Goal: Register for event/course

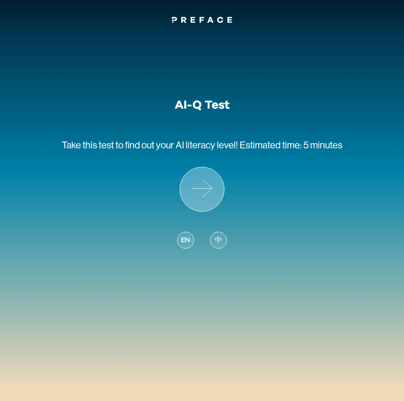
click at [209, 201] on icon at bounding box center [202, 189] width 44 height 44
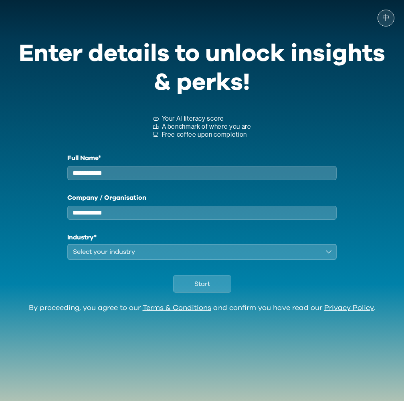
click at [132, 174] on input "Full Name*" at bounding box center [202, 173] width 270 height 14
type input "**"
click at [118, 257] on div "Select your industry" at bounding box center [196, 252] width 247 height 10
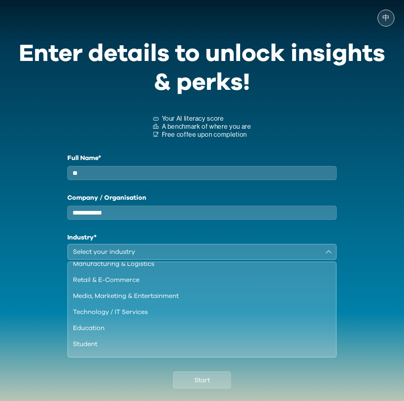
scroll to position [69, 0]
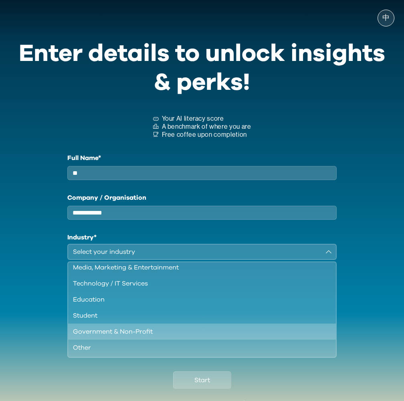
click at [213, 337] on div "Government & Non-Profit" at bounding box center [197, 332] width 249 height 10
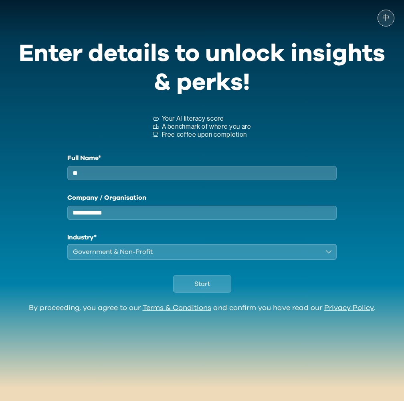
click at [220, 303] on div "Start" at bounding box center [202, 282] width 385 height 44
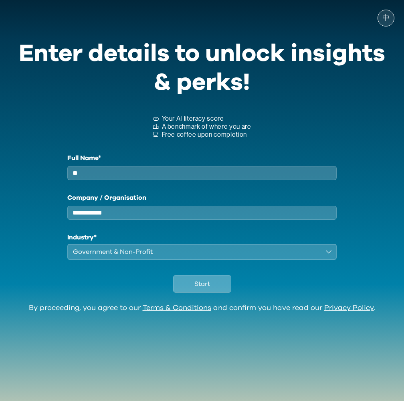
click at [219, 293] on button "Start" at bounding box center [202, 284] width 58 height 18
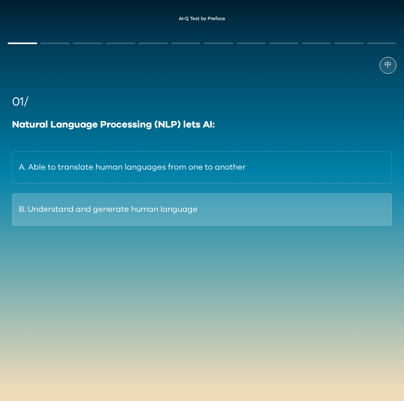
click at [213, 214] on button "B. Understand and generate human language" at bounding box center [202, 209] width 380 height 32
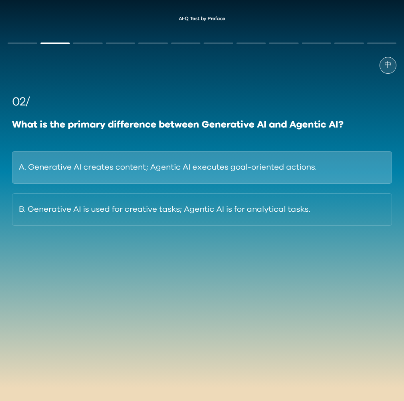
click at [208, 170] on button "A. Generative AI creates content; Agentic AI executes goal-oriented actions." at bounding box center [202, 167] width 380 height 32
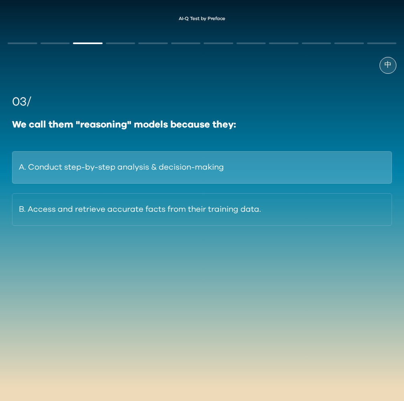
click at [269, 164] on button "A. Conduct step-by-step analysis & decision-making" at bounding box center [202, 167] width 380 height 32
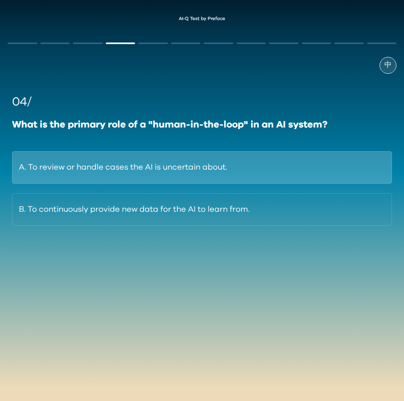
click at [268, 166] on button "A. To review or handle cases the AI is uncertain about." at bounding box center [202, 167] width 380 height 32
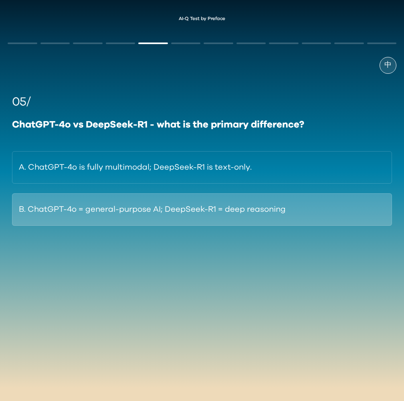
click at [252, 211] on button "B. ChatGPT-4o = general-purpose AI; DeepSeek-R1 = deep reasoning" at bounding box center [202, 209] width 380 height 32
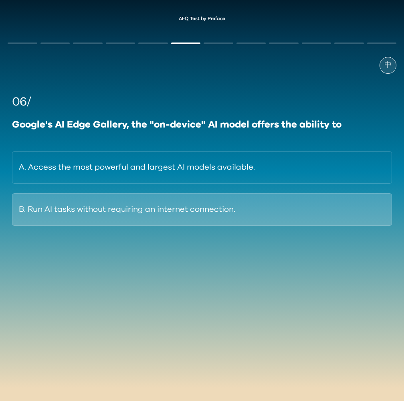
click at [257, 219] on button "B. Run AI tasks without requiring an internet connection." at bounding box center [202, 209] width 380 height 32
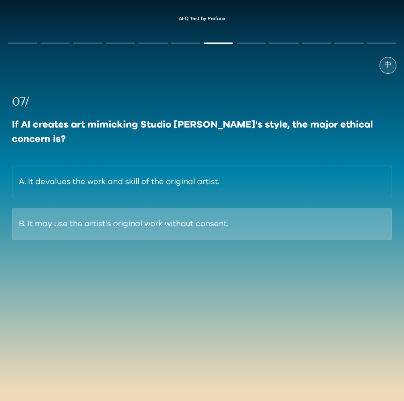
click at [343, 221] on button "B. It may use the artist's original work without consent." at bounding box center [202, 224] width 380 height 32
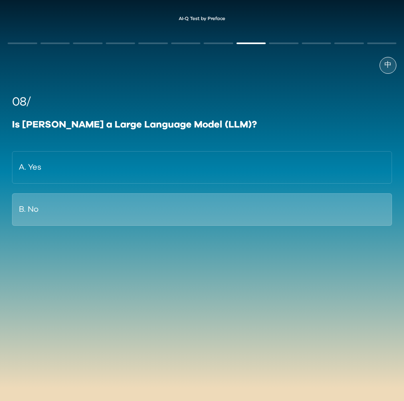
click at [280, 213] on button "B. No" at bounding box center [202, 209] width 380 height 32
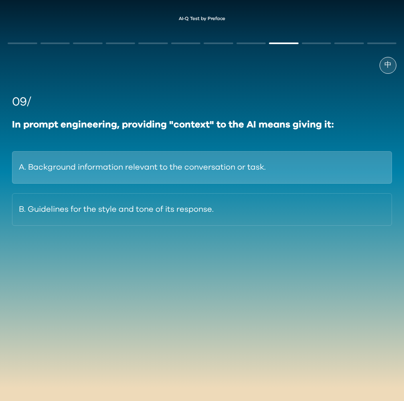
click at [322, 162] on button "A. Background information relevant to the conversation or task." at bounding box center [202, 167] width 380 height 32
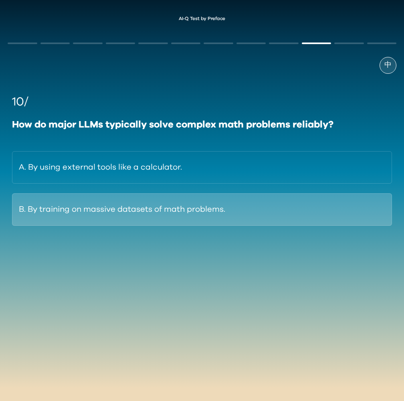
click at [309, 212] on button "B. By training on massive datasets of math problems." at bounding box center [202, 209] width 380 height 32
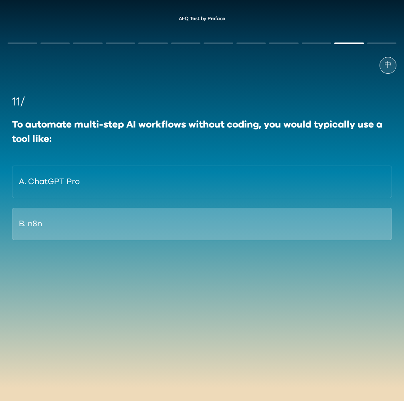
click at [294, 233] on button "B. n8n" at bounding box center [202, 224] width 380 height 32
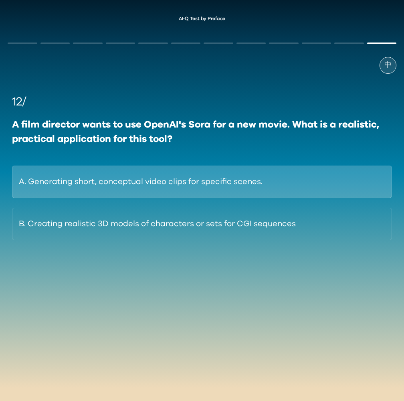
click at [319, 187] on button "A. Generating short, conceptual video clips for specific scenes." at bounding box center [202, 182] width 380 height 32
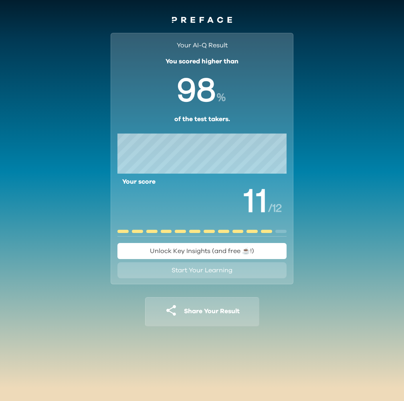
click at [201, 254] on span "Unlock Key Insights (and free ☕️!)" at bounding box center [202, 251] width 104 height 6
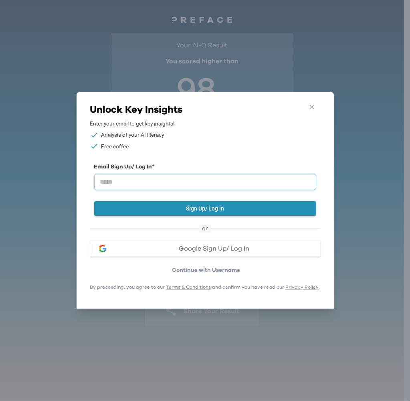
click at [203, 174] on input "email" at bounding box center [205, 182] width 222 height 16
click at [145, 179] on input "**********" at bounding box center [205, 182] width 222 height 16
type input "**********"
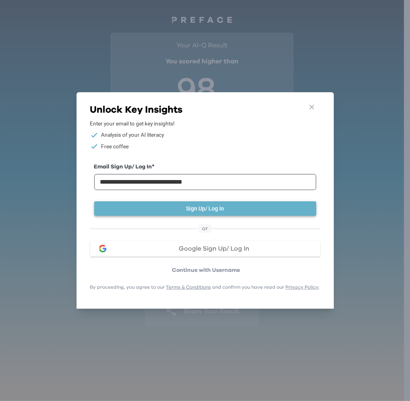
click at [223, 206] on button "Sign Up/ Log In" at bounding box center [205, 208] width 222 height 15
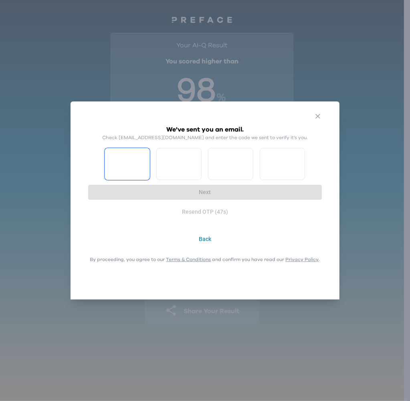
click at [134, 163] on input "Please enter OTP character 1" at bounding box center [127, 164] width 45 height 32
type input "*"
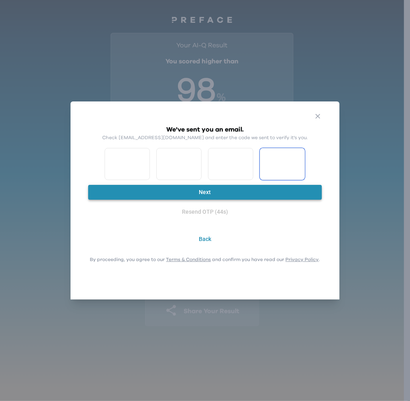
type input "*"
click at [186, 189] on button "Next" at bounding box center [205, 192] width 234 height 15
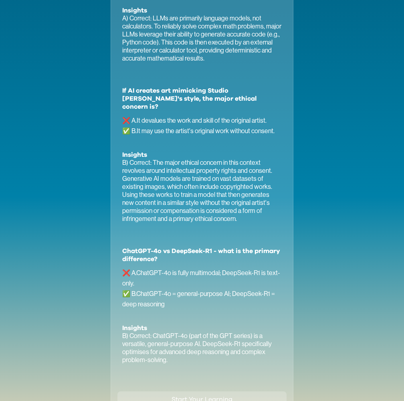
scroll to position [545, 0]
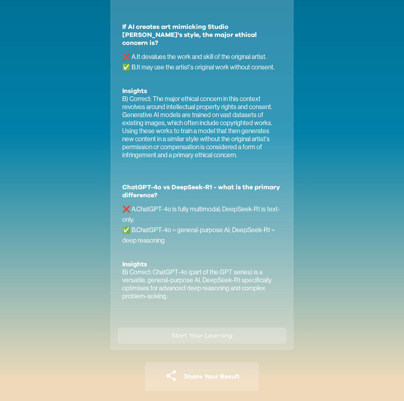
click at [204, 333] on span "Start Your Learning" at bounding box center [202, 336] width 61 height 6
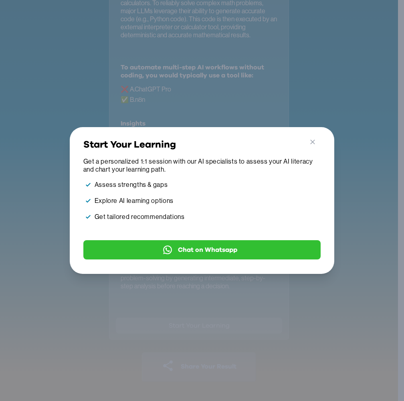
scroll to position [495, 0]
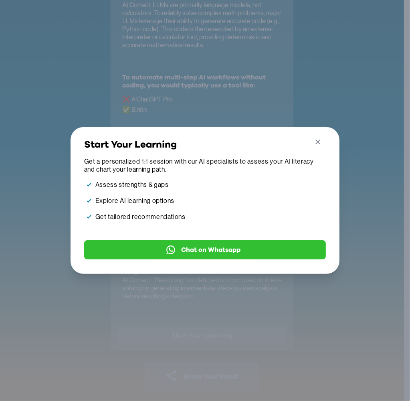
click at [316, 138] on icon "button" at bounding box center [318, 142] width 8 height 8
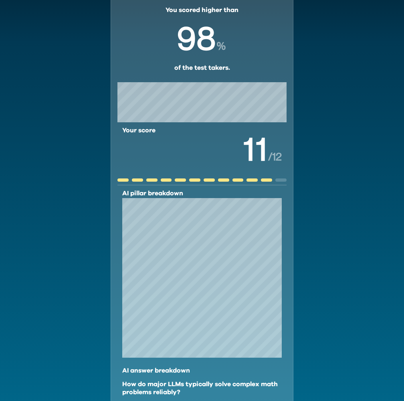
scroll to position [0, 0]
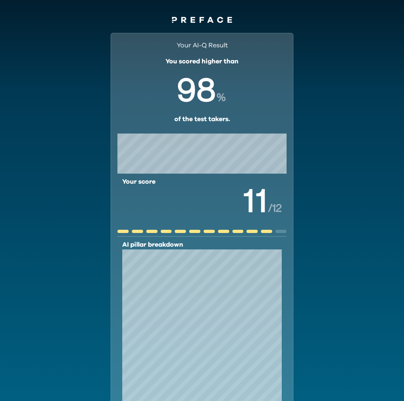
click at [202, 19] on icon at bounding box center [202, 20] width 4 height 6
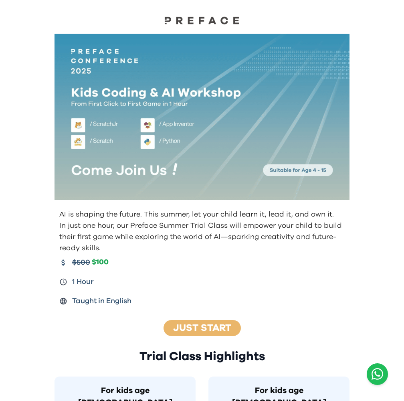
click at [371, 373] on button "Open WhatsApp chat" at bounding box center [377, 374] width 21 height 22
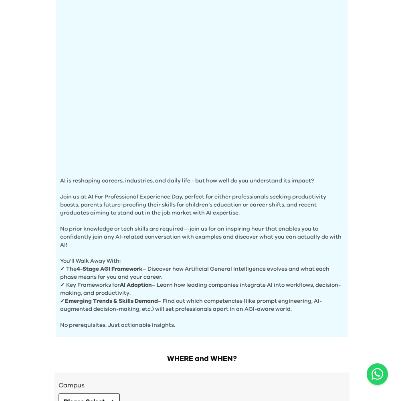
scroll to position [187, 0]
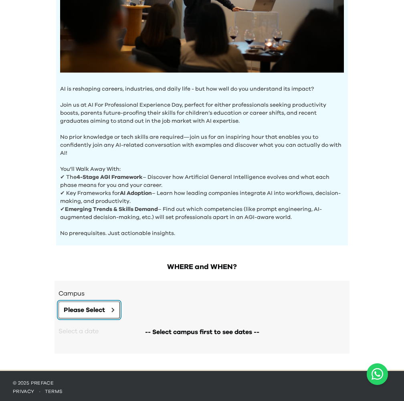
click at [79, 307] on span "Please Select" at bounding box center [84, 310] width 41 height 10
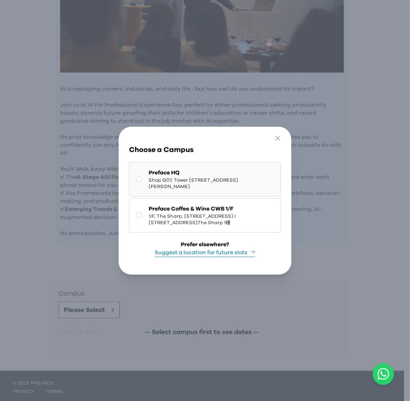
click at [143, 174] on button "Preface HQ Shop G07, Tower [STREET_ADDRESS][PERSON_NAME]" at bounding box center [205, 179] width 152 height 34
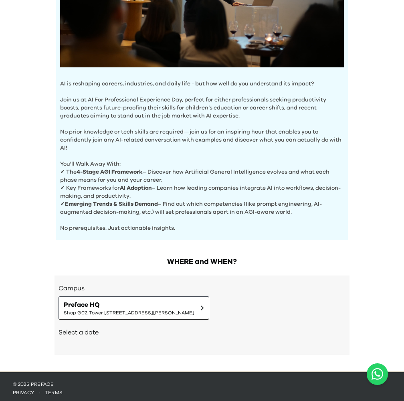
scroll to position [194, 0]
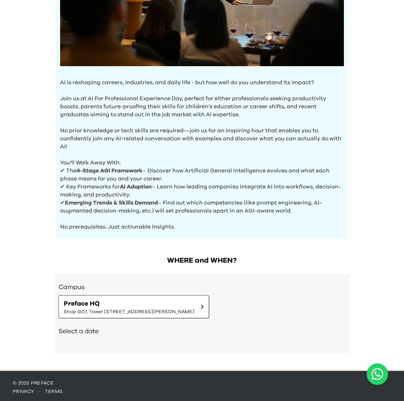
click at [102, 331] on h2 "Select a date" at bounding box center [202, 332] width 287 height 10
click at [128, 309] on span "Shop G07, Tower [STREET_ADDRESS][PERSON_NAME]" at bounding box center [129, 311] width 131 height 6
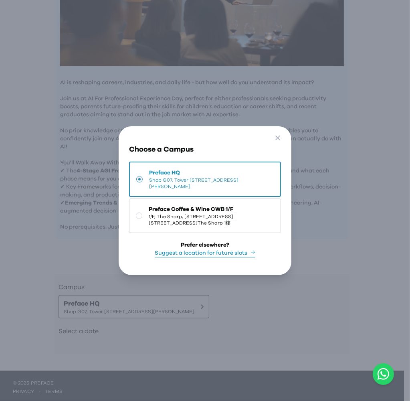
click at [82, 242] on div "Go Back Close Choose a Campus Preface HQ Shop [GEOGRAPHIC_DATA][STREET_ADDRESS]…" at bounding box center [205, 200] width 410 height 401
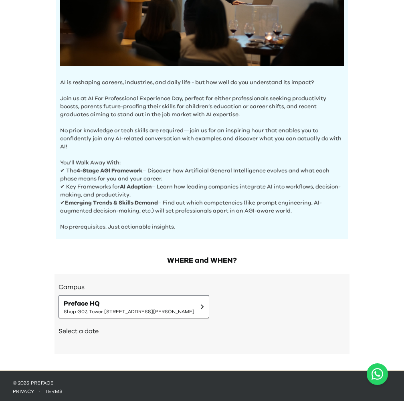
click at [83, 332] on h2 "Select a date" at bounding box center [202, 332] width 287 height 10
click at [84, 331] on h2 "Select a date" at bounding box center [202, 332] width 287 height 10
click at [111, 304] on span "Preface HQ" at bounding box center [129, 304] width 131 height 10
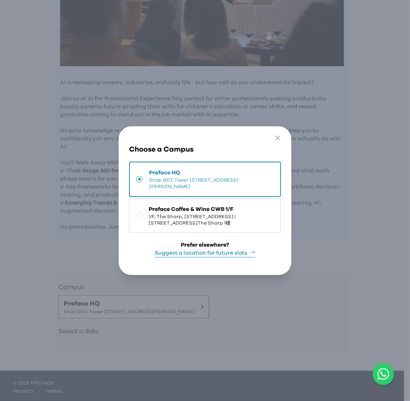
drag, startPoint x: 152, startPoint y: 203, endPoint x: 154, endPoint y: 209, distance: 5.6
click at [152, 205] on span "Preface Coffee & Wine CWB 1/F" at bounding box center [212, 209] width 126 height 8
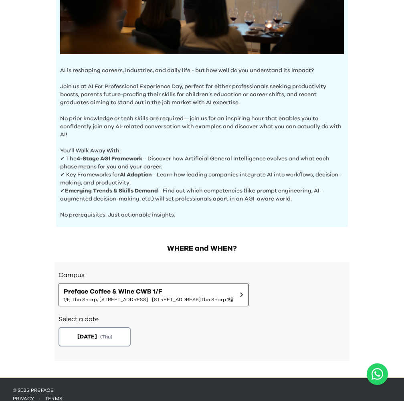
scroll to position [213, 0]
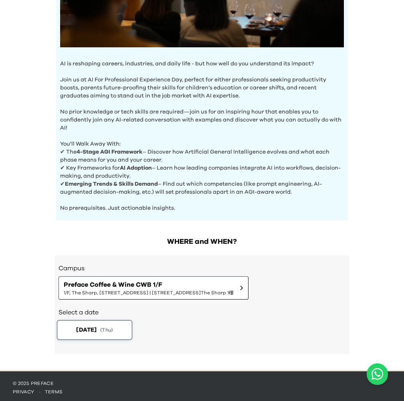
click at [113, 330] on span "( Thu )" at bounding box center [106, 330] width 12 height 7
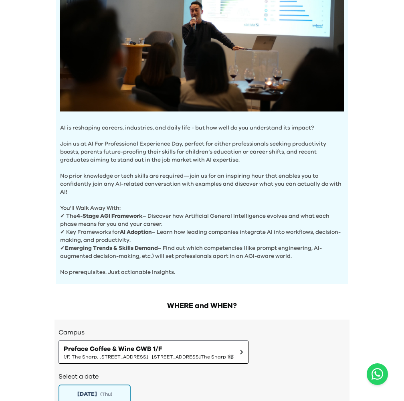
scroll to position [0, 0]
